Goal: Information Seeking & Learning: Learn about a topic

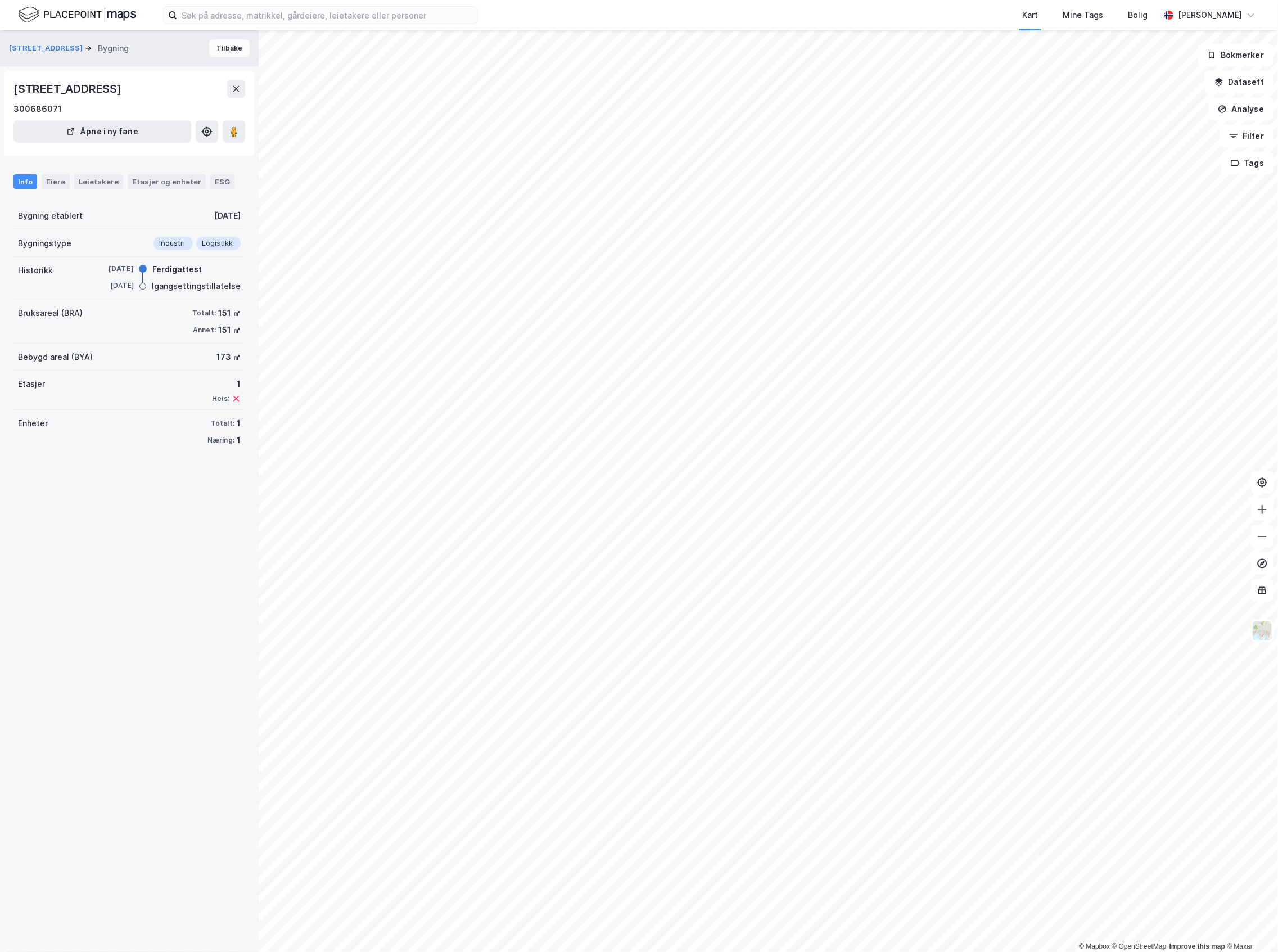
click at [221, 55] on button "Tilbake" at bounding box center [229, 48] width 41 height 18
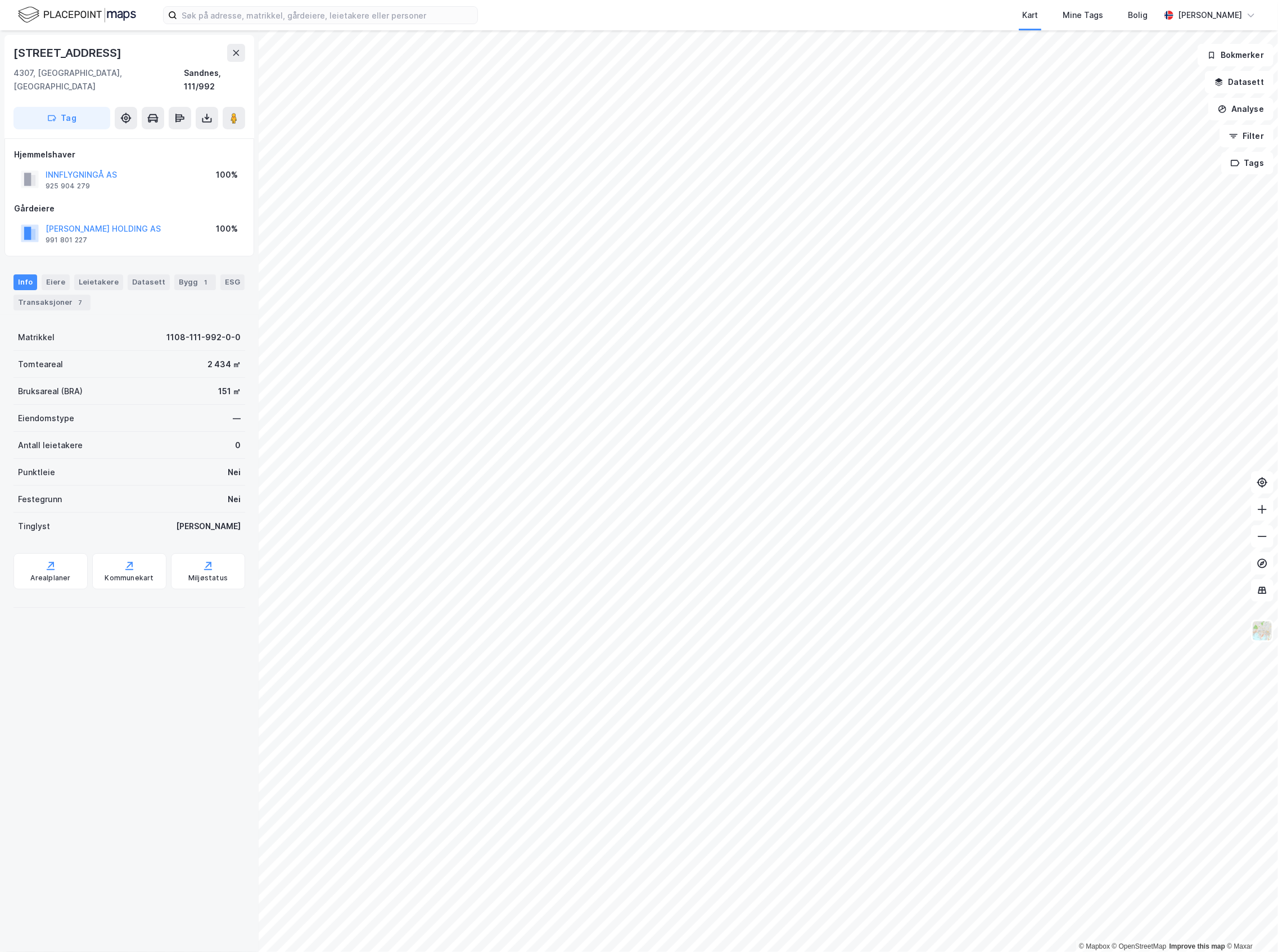
click at [97, 7] on img at bounding box center [77, 15] width 118 height 20
click at [99, 275] on div "Leietakere 1" at bounding box center [105, 282] width 63 height 16
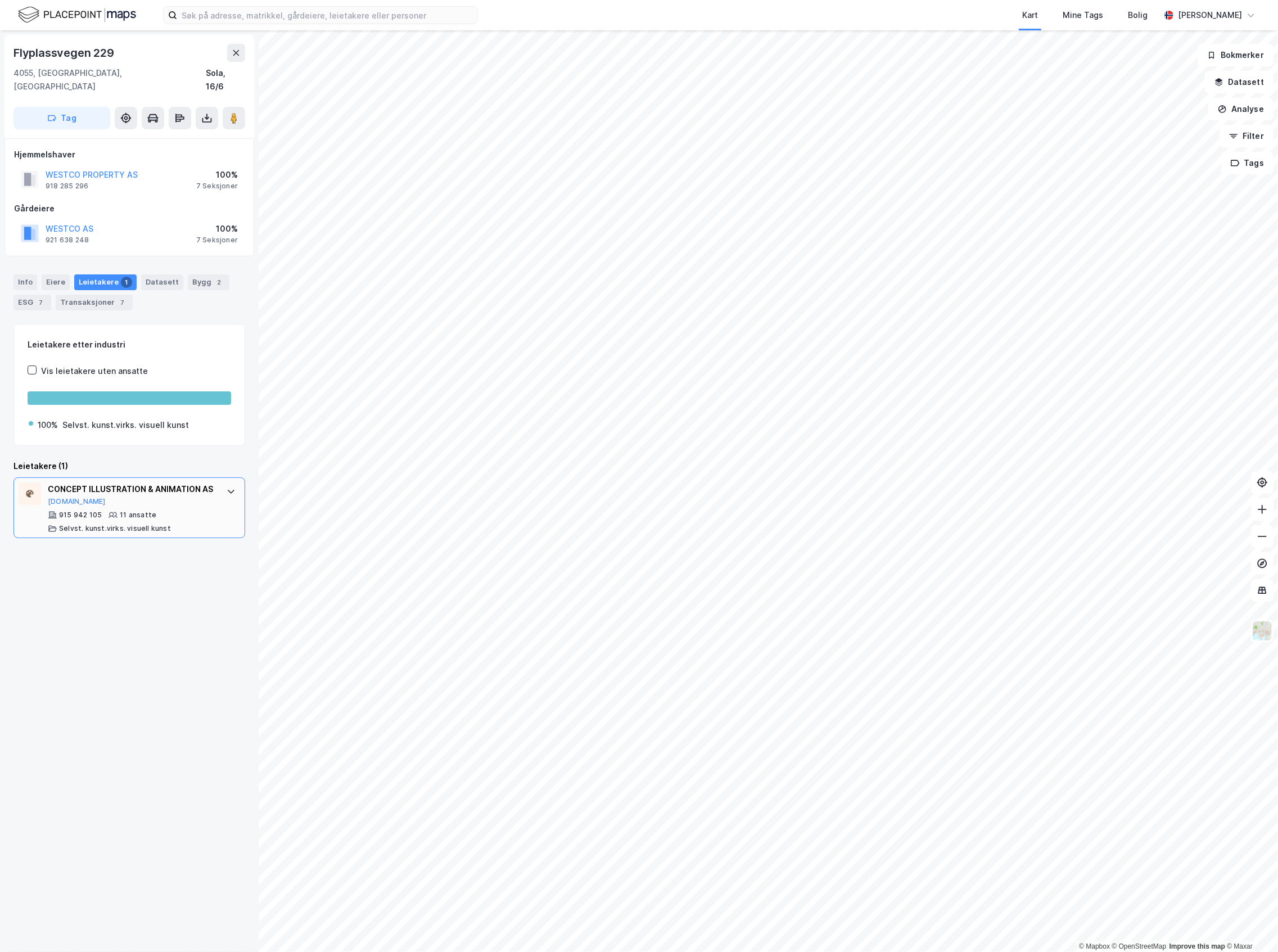
click at [155, 495] on div "CONCEPT ILLUSTRATION & ANIMATION AS" at bounding box center [132, 489] width 168 height 14
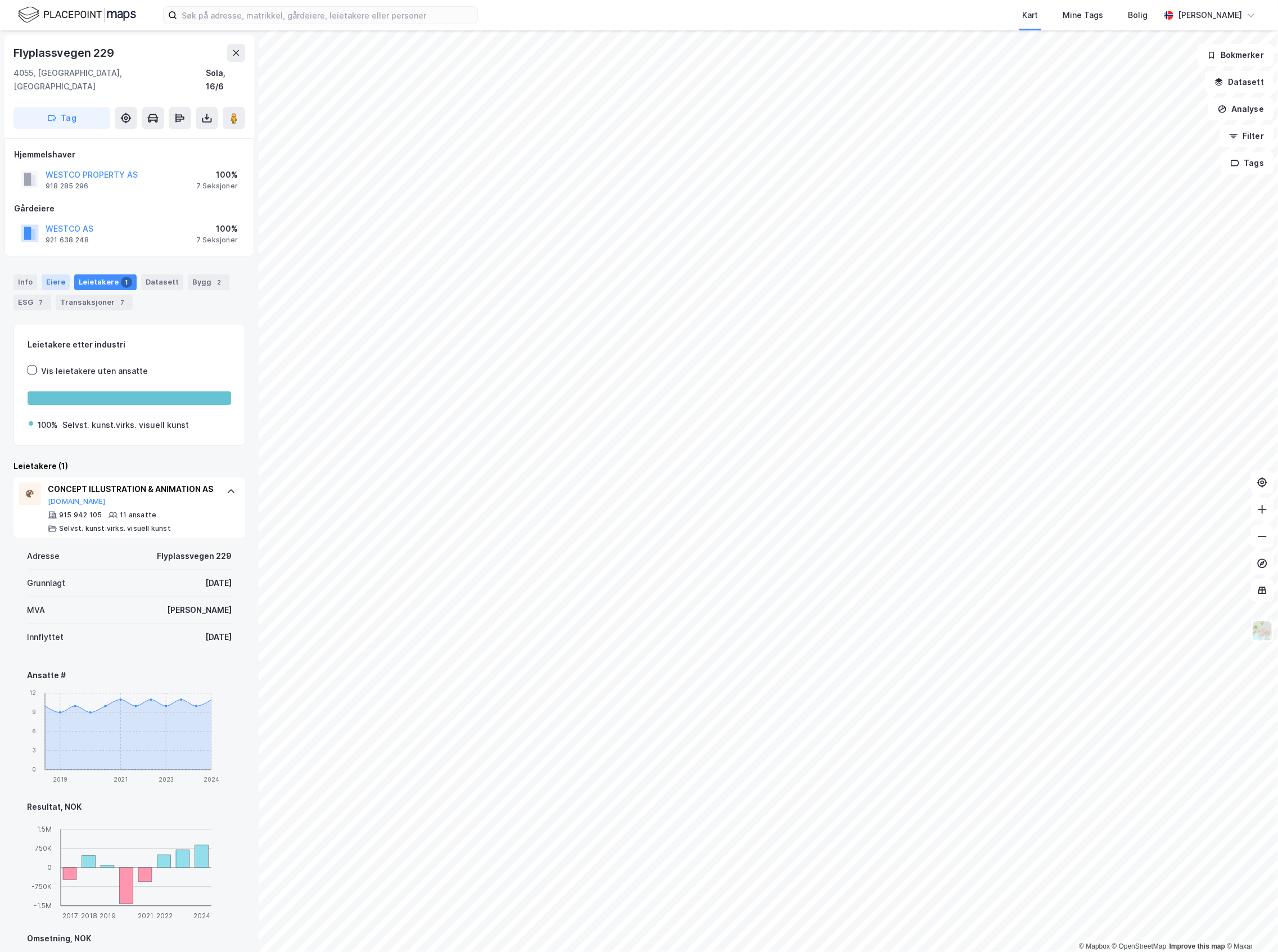
click at [56, 275] on div "Eiere" at bounding box center [56, 282] width 28 height 16
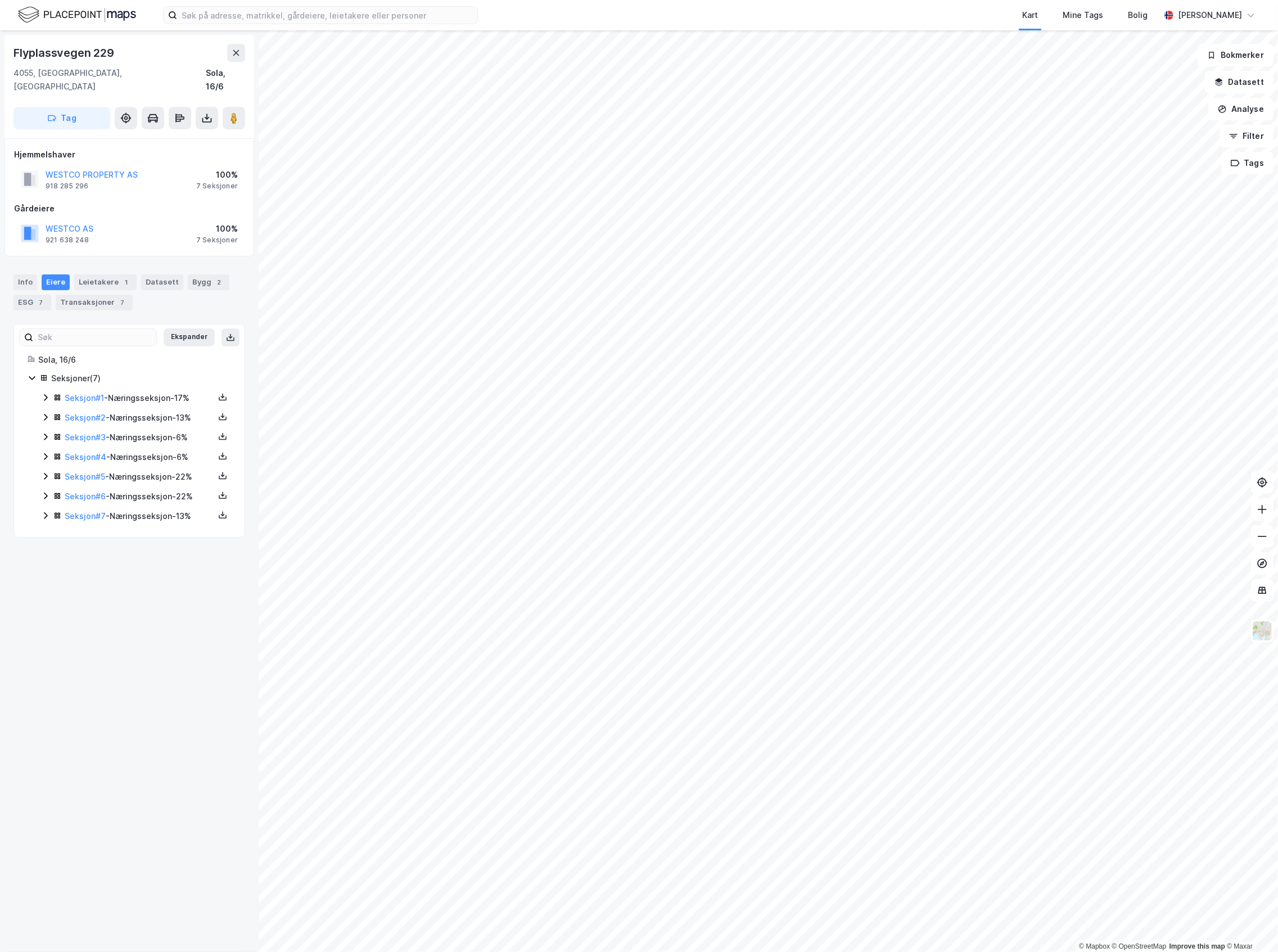
click at [52, 391] on div "Seksjon # 1 - Næringsseksjon - 17%" at bounding box center [136, 398] width 190 height 14
click at [53, 471] on icon at bounding box center [57, 475] width 8 height 8
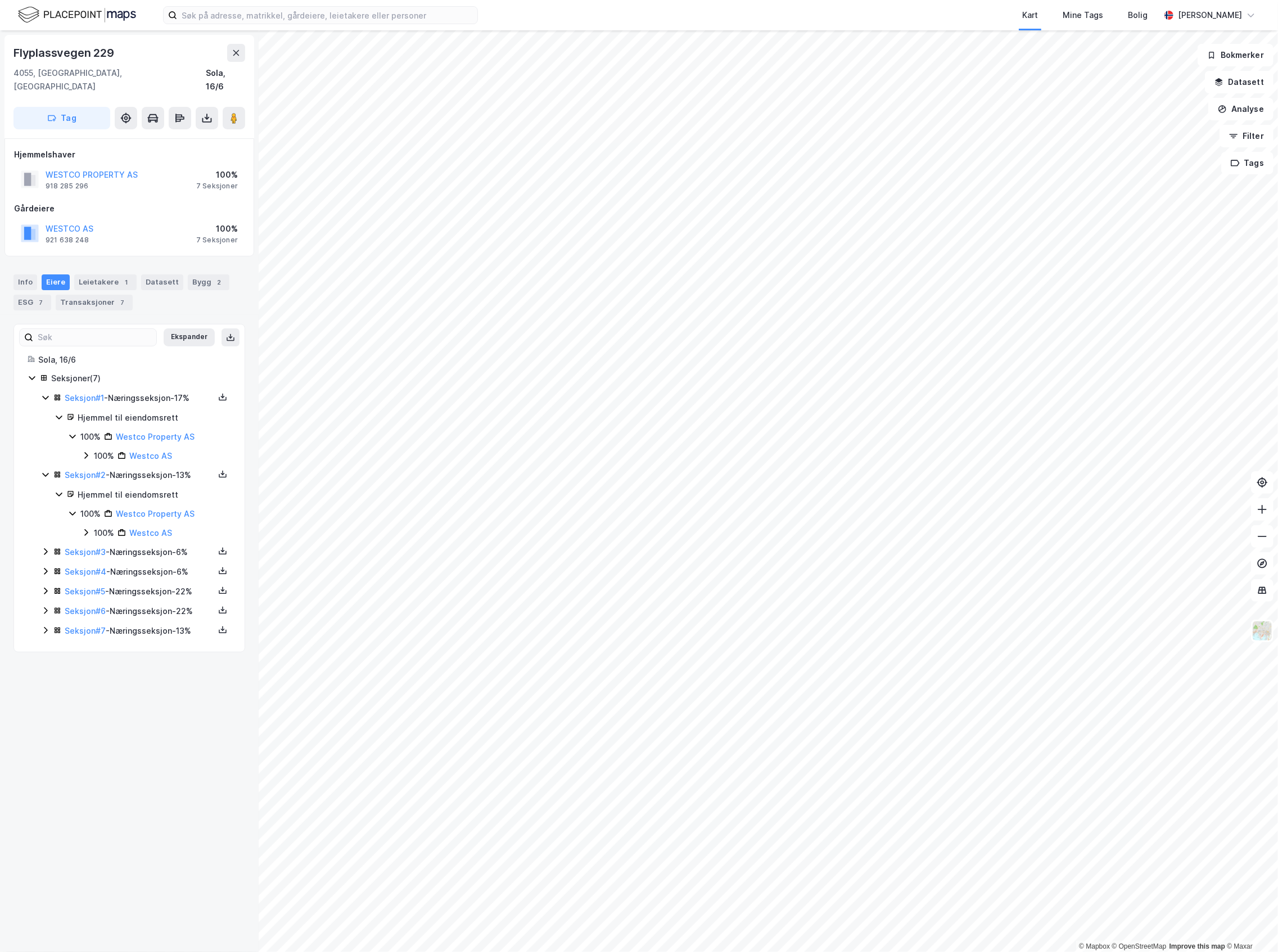
click at [53, 546] on div "Seksjon # 3 - Næringsseksjon - 6%" at bounding box center [134, 552] width 161 height 14
click at [51, 623] on div "Seksjon # 4 - Næringsseksjon - 6%" at bounding box center [136, 630] width 190 height 14
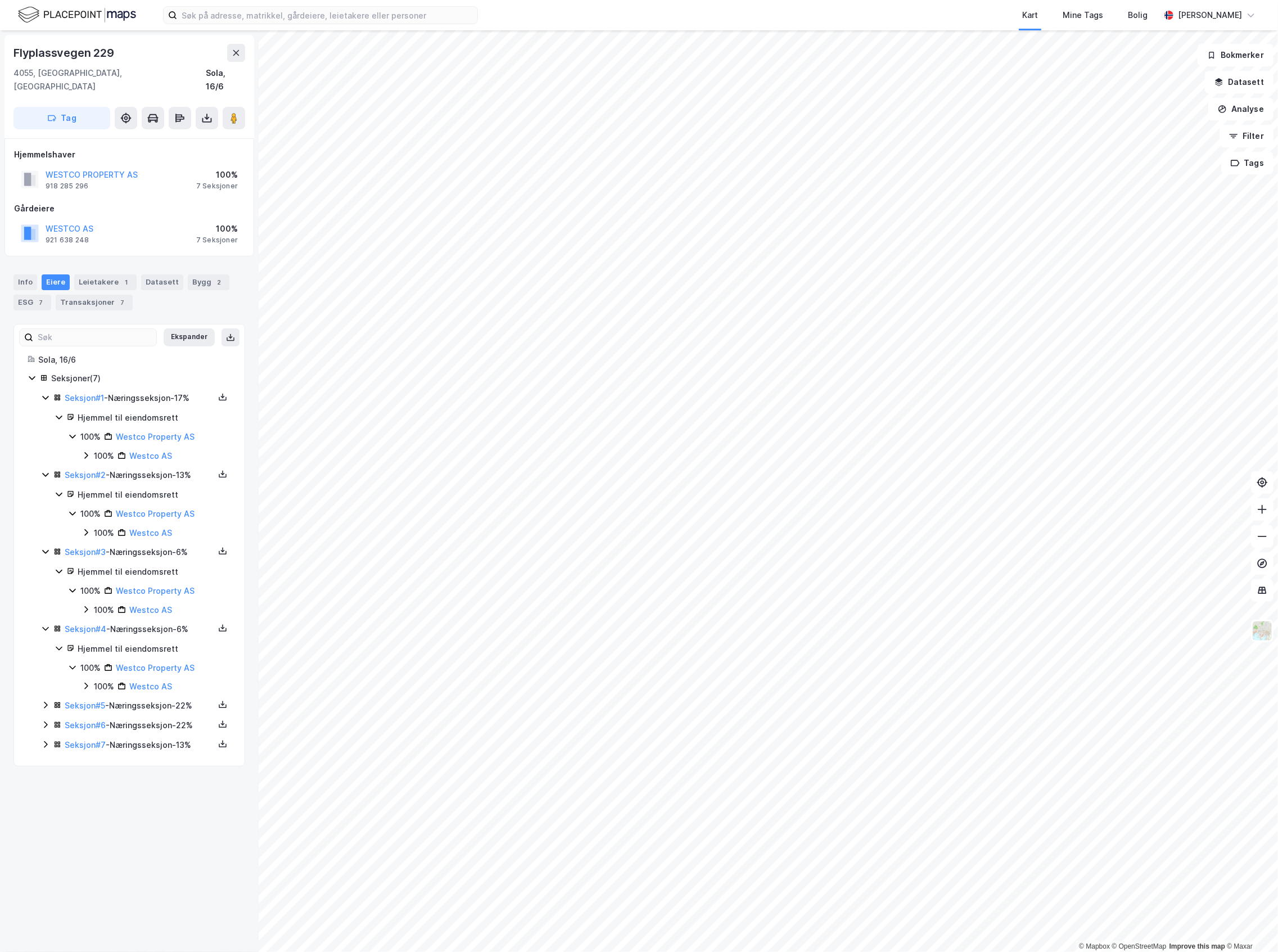
click at [54, 684] on div "Seksjon # 4 - Næringsseksjon - 6% Hjemmel til eiendomsrett 100% Westco Property…" at bounding box center [136, 658] width 190 height 71
click at [57, 699] on div "Seksjon # 5 - Næringsseksjon - 22%" at bounding box center [134, 705] width 161 height 14
click at [59, 778] on icon at bounding box center [57, 782] width 8 height 8
click at [53, 853] on div "Seksjon # 7 - Næringsseksjon - 13%" at bounding box center [136, 860] width 190 height 14
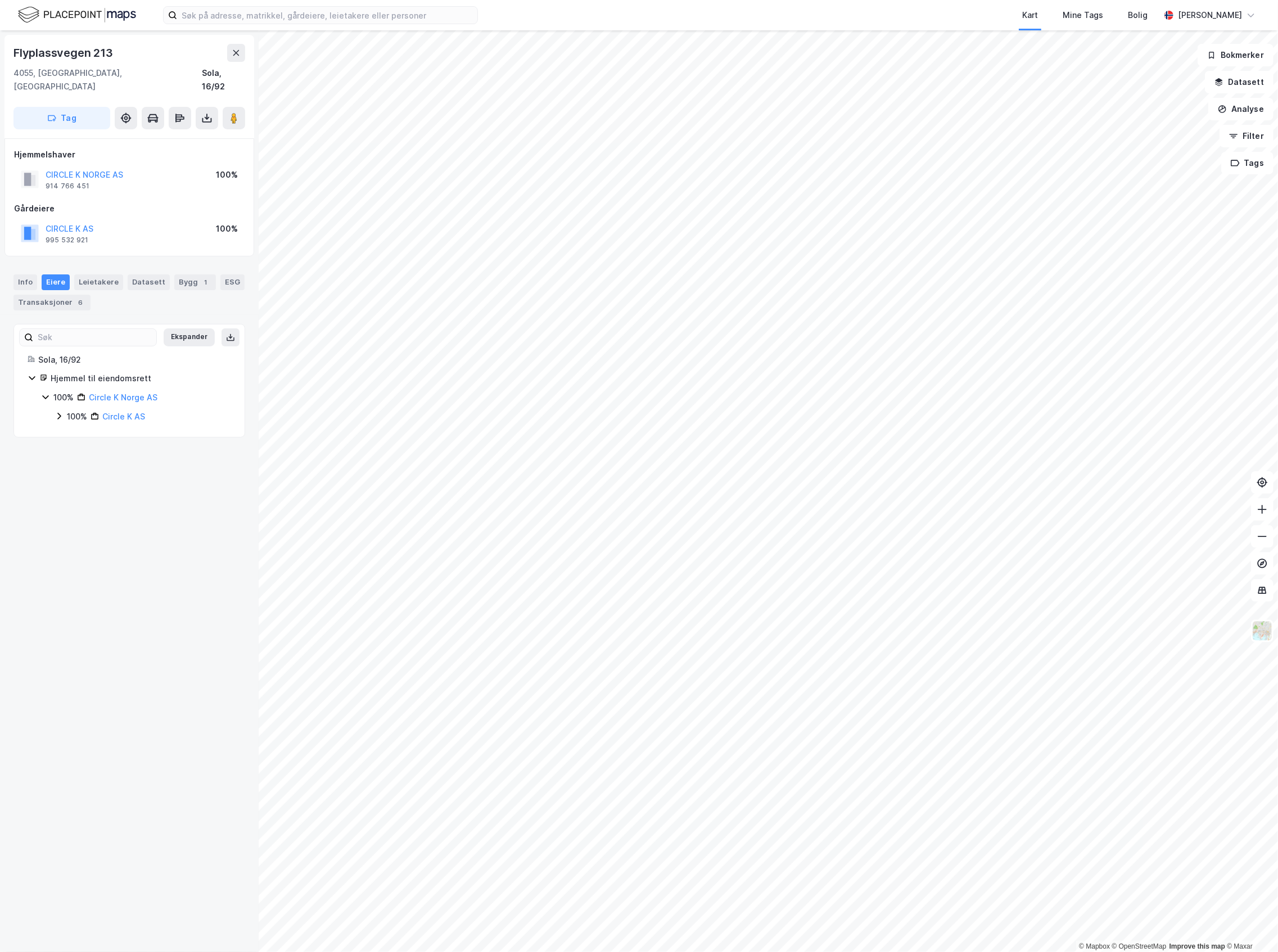
click at [90, 410] on div "100% Circle K AS" at bounding box center [149, 416] width 164 height 14
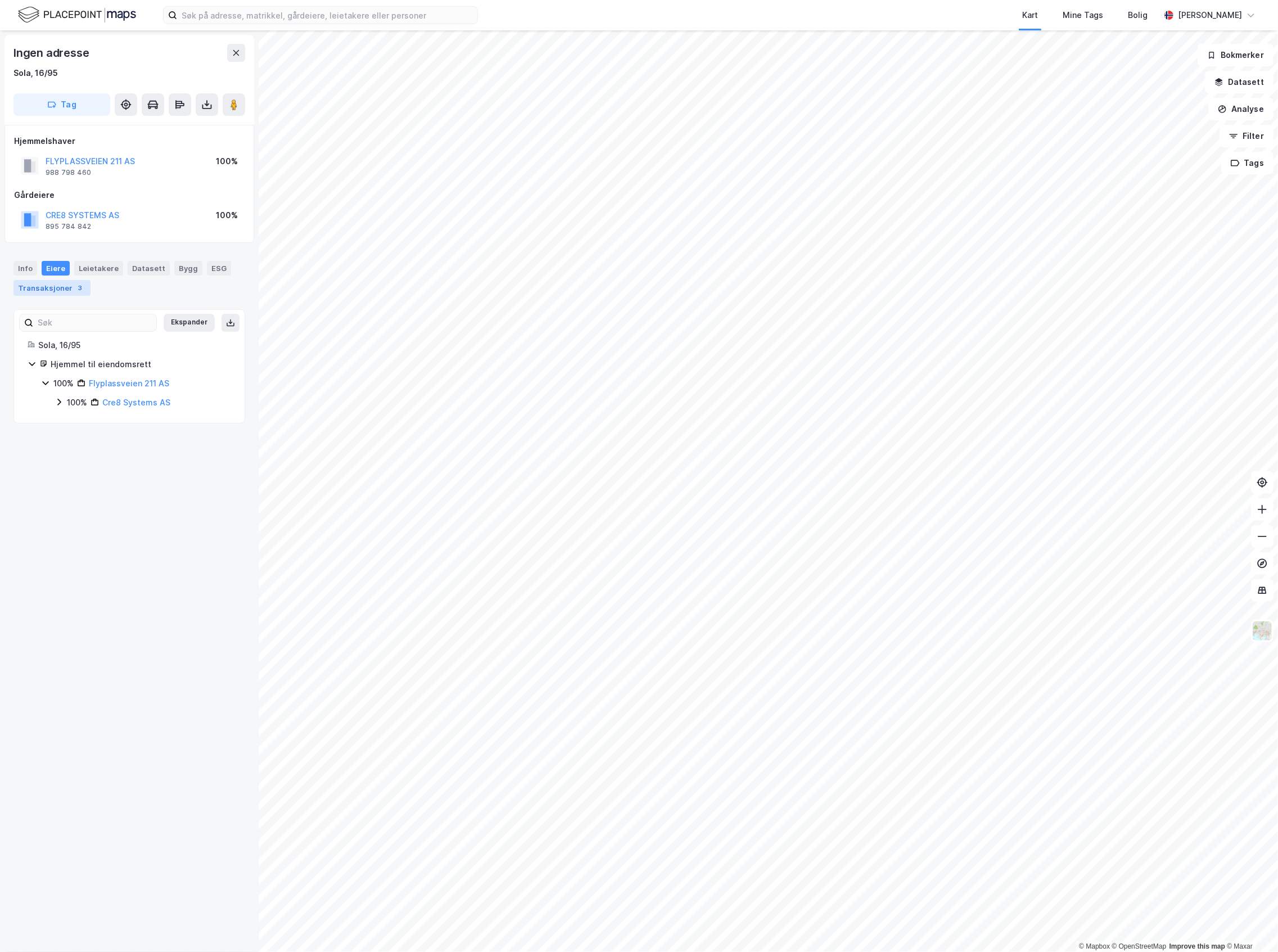
click at [58, 289] on div "Transaksjoner 3" at bounding box center [52, 288] width 77 height 16
